Goal: Find specific page/section: Find specific page/section

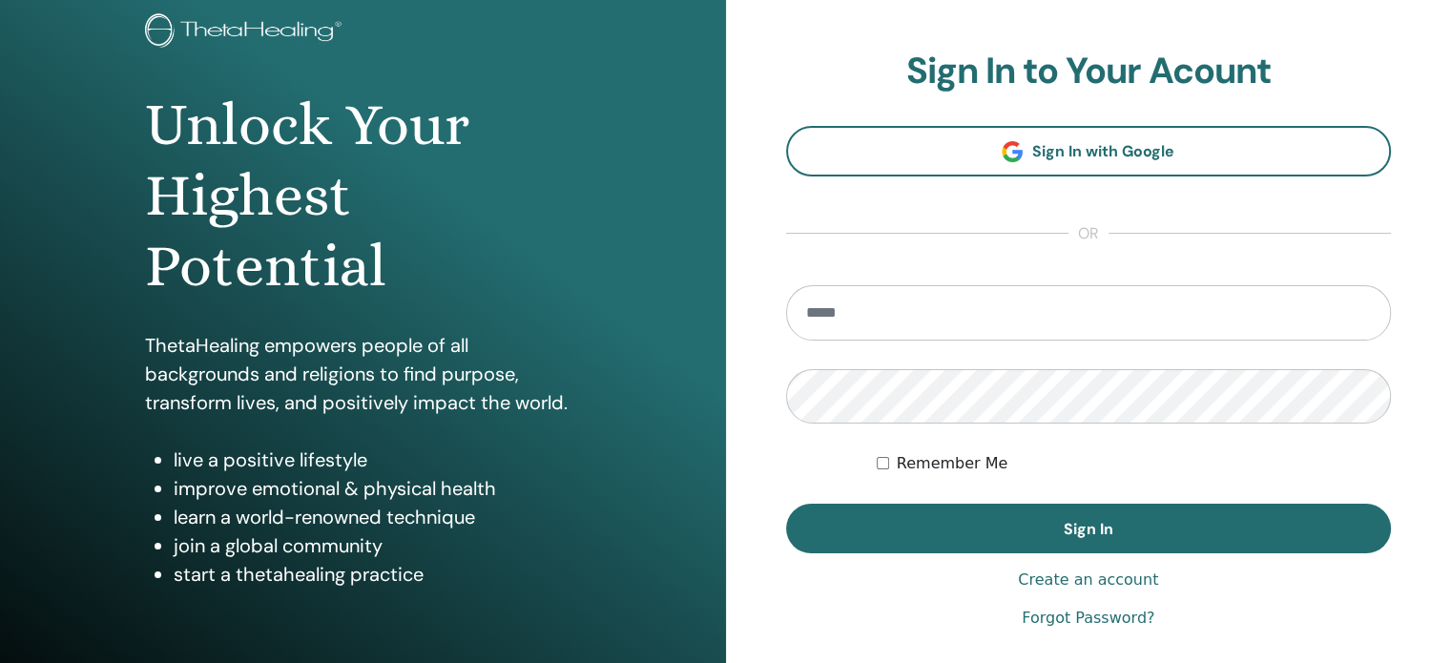
scroll to position [191, 0]
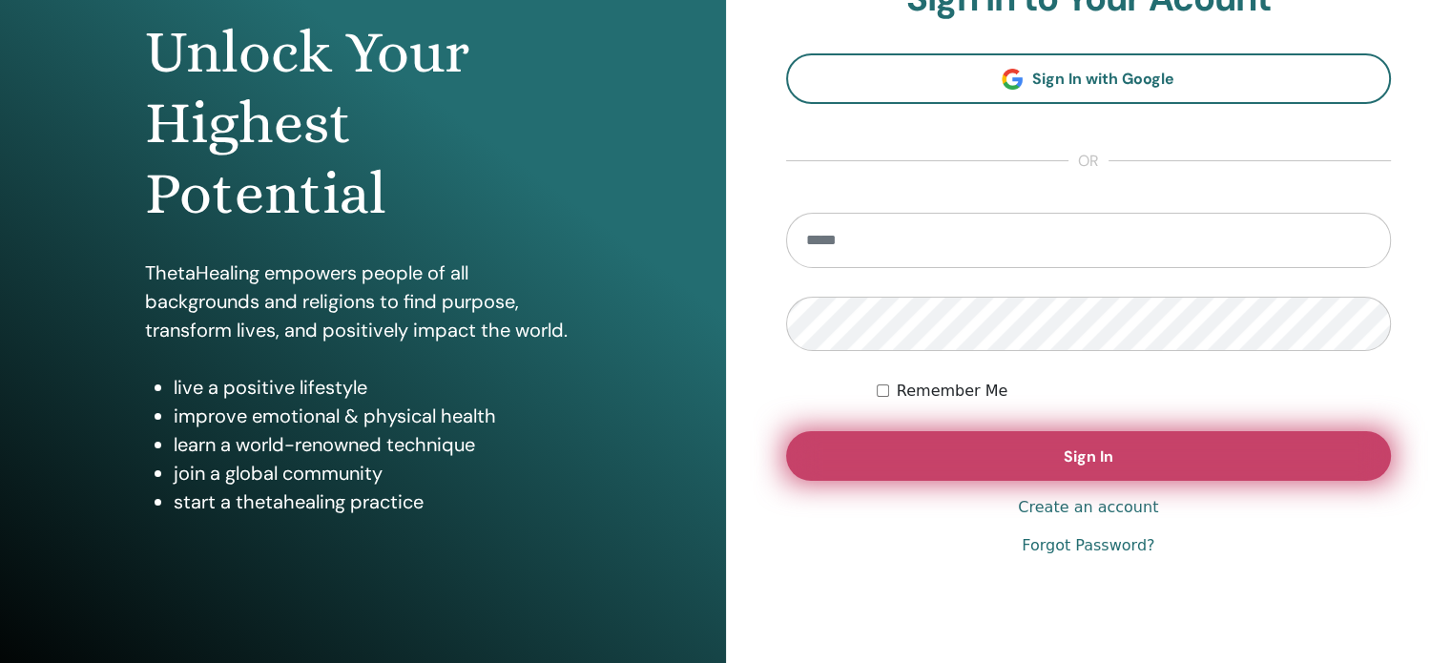
type input "**********"
click at [1227, 462] on button "Sign In" at bounding box center [1089, 456] width 606 height 50
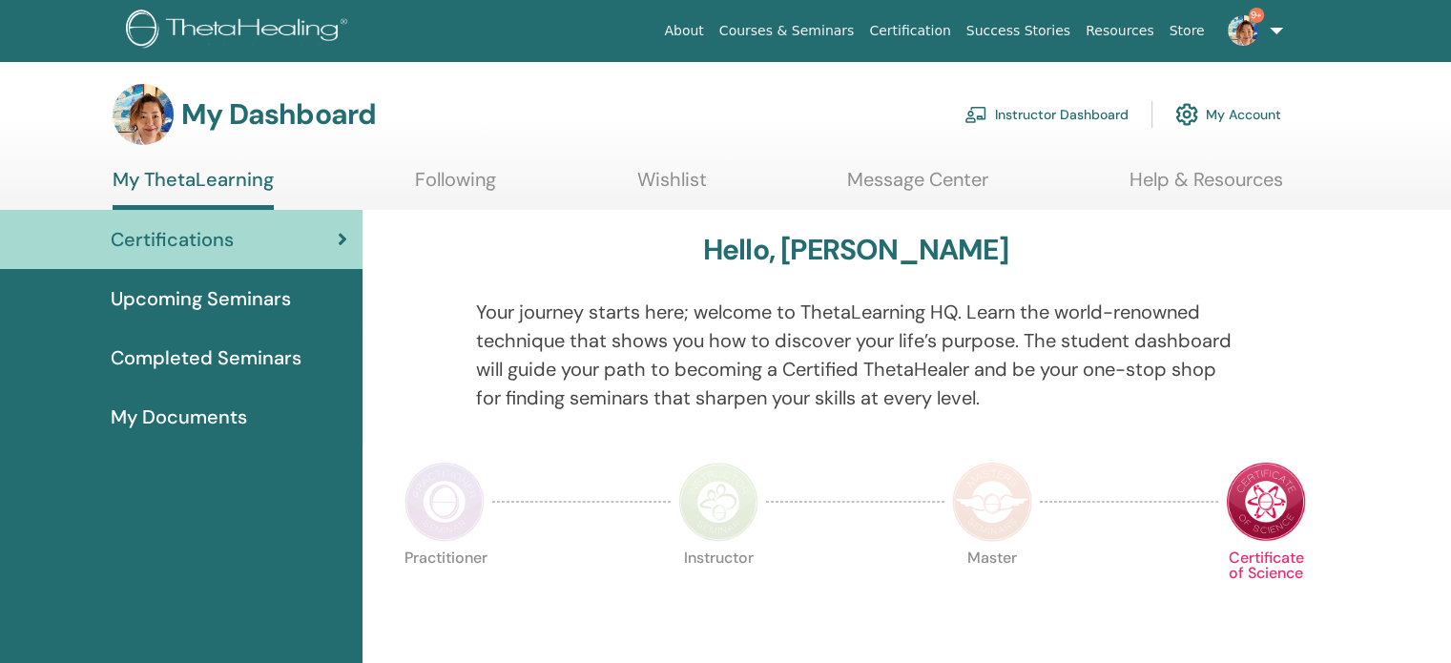
click at [1036, 117] on link "Instructor Dashboard" at bounding box center [1046, 114] width 164 height 42
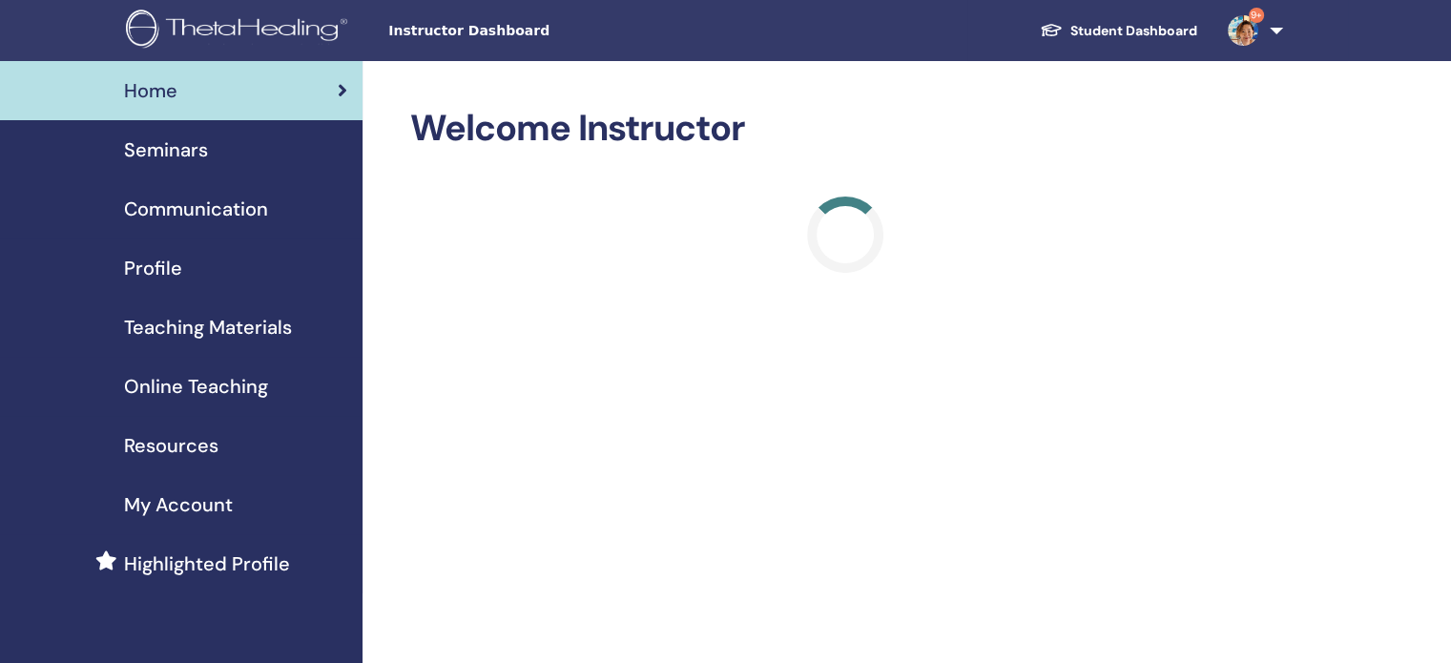
click at [171, 155] on span "Seminars" at bounding box center [166, 149] width 84 height 29
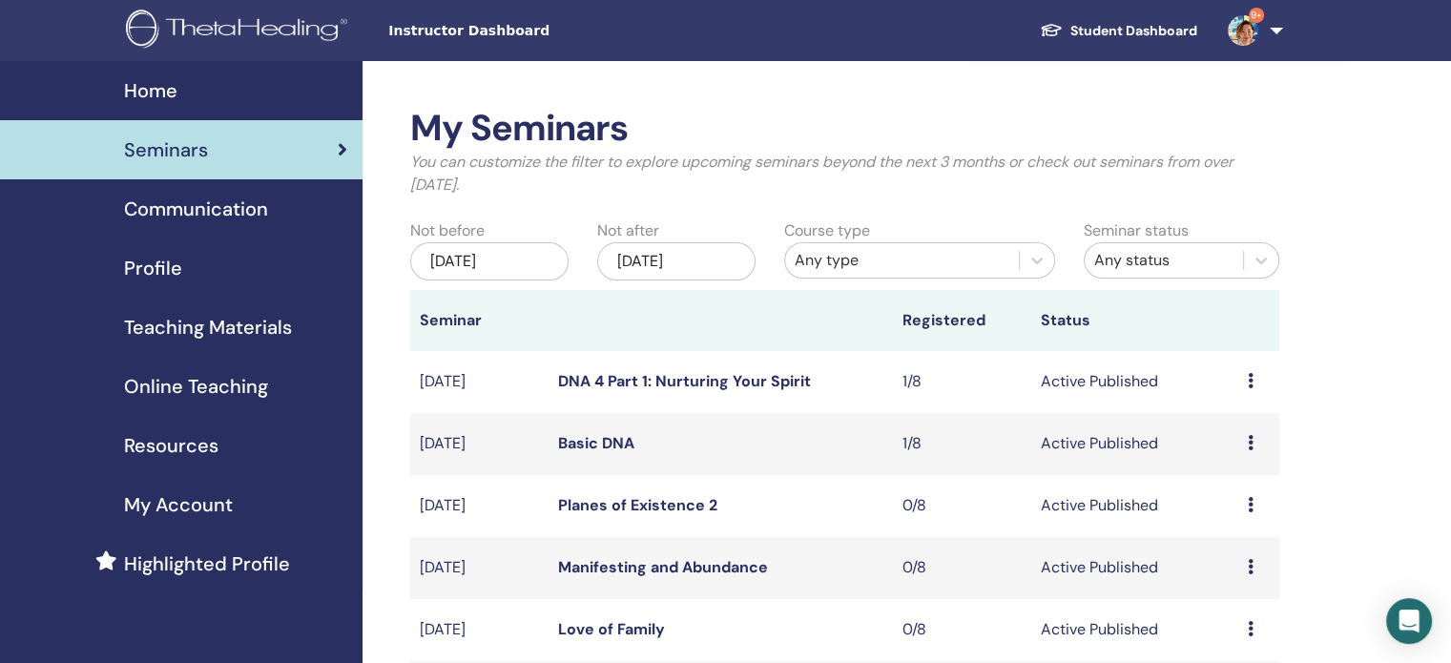
click at [838, 260] on div "Any type" at bounding box center [902, 260] width 215 height 23
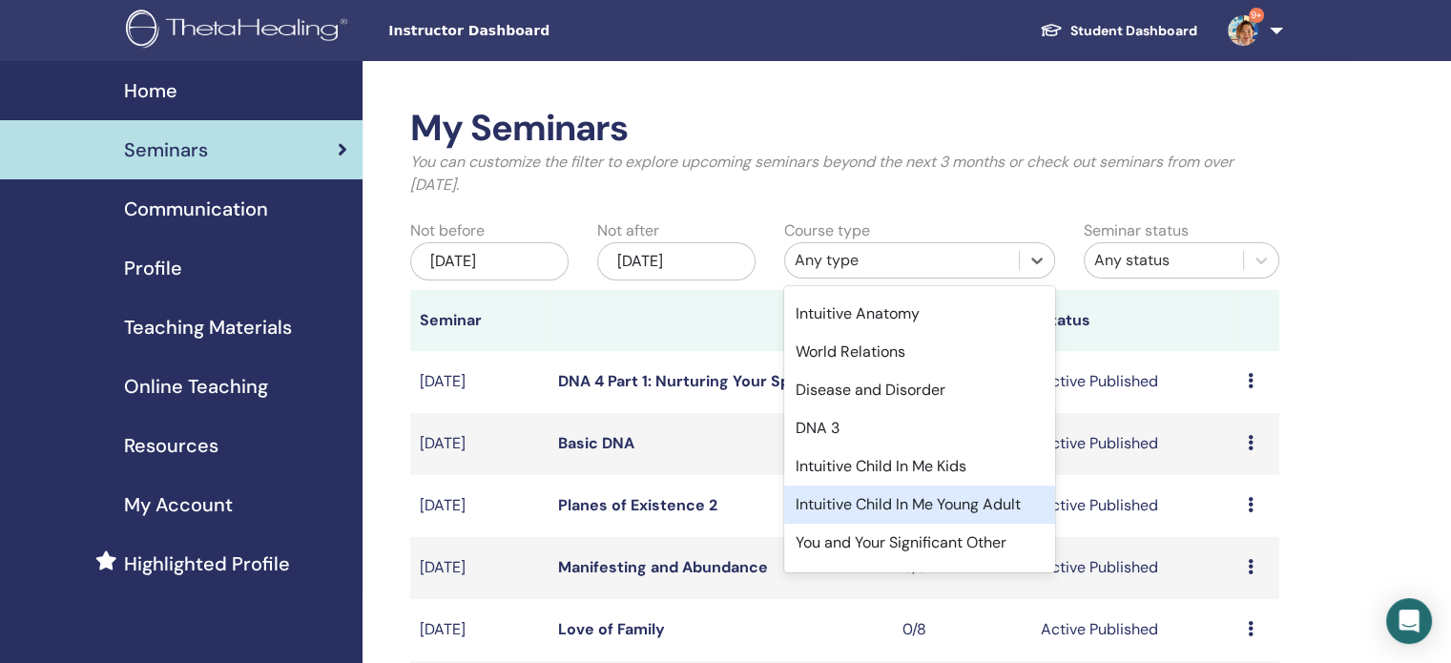
scroll to position [320, 0]
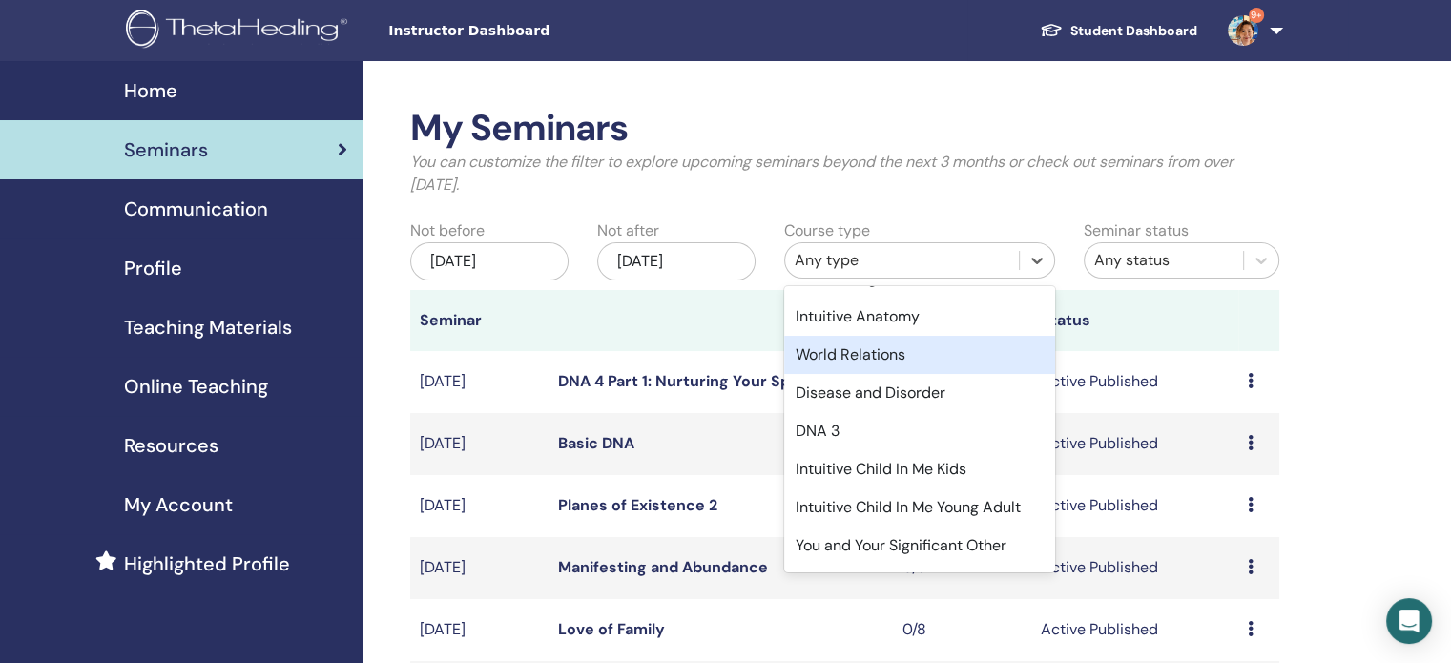
click at [855, 362] on div "World Relations" at bounding box center [919, 355] width 271 height 38
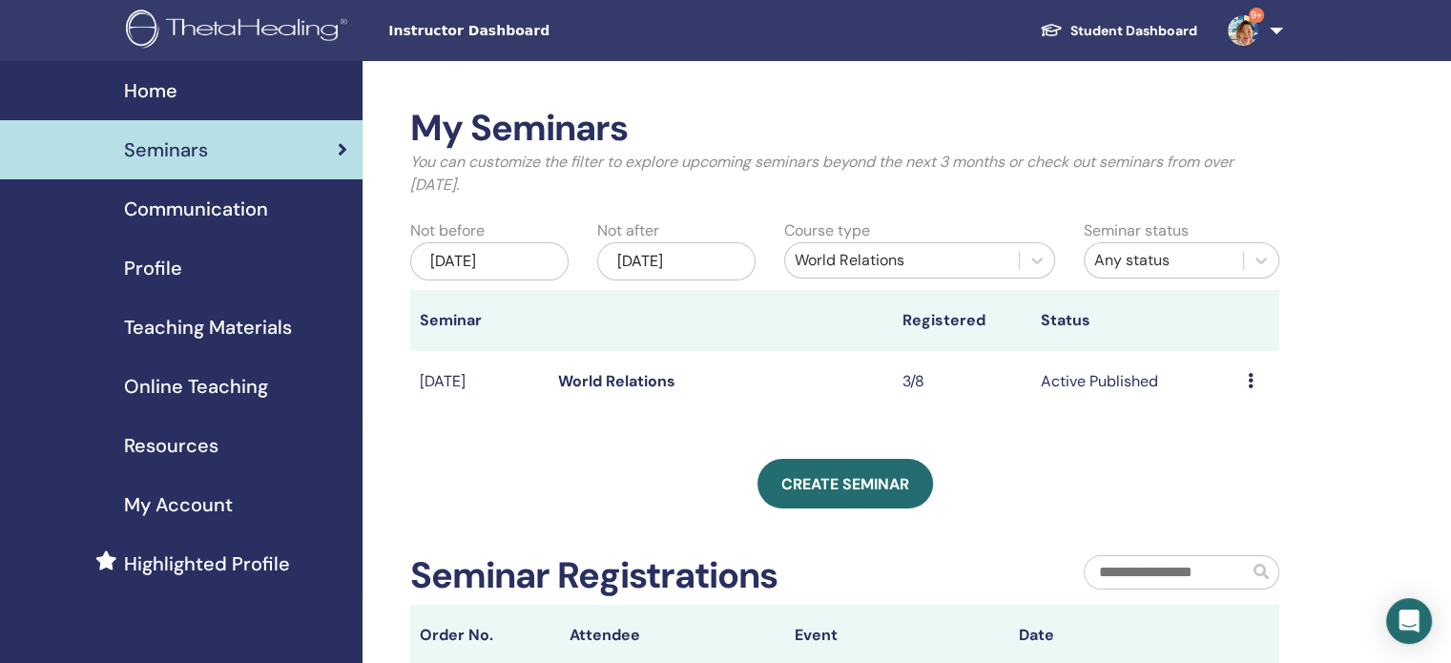
click at [599, 381] on link "World Relations" at bounding box center [616, 381] width 117 height 20
